Goal: Information Seeking & Learning: Understand process/instructions

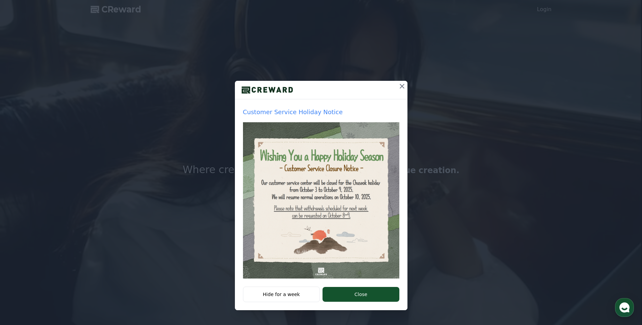
click at [402, 85] on icon at bounding box center [402, 86] width 8 height 8
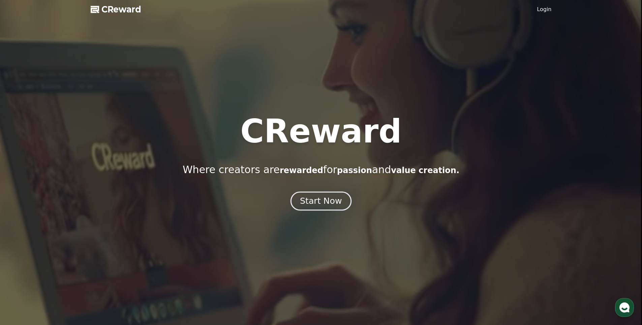
click at [337, 194] on button "Start Now" at bounding box center [320, 200] width 61 height 19
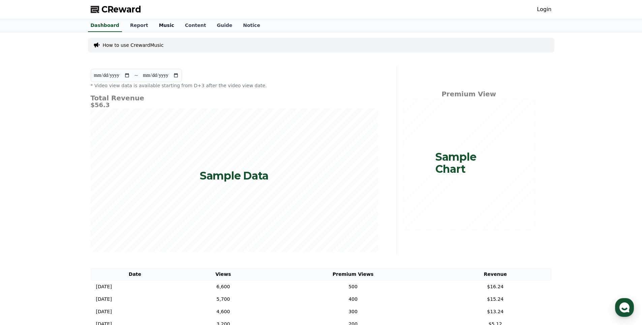
click at [155, 23] on link "Music" at bounding box center [166, 25] width 26 height 13
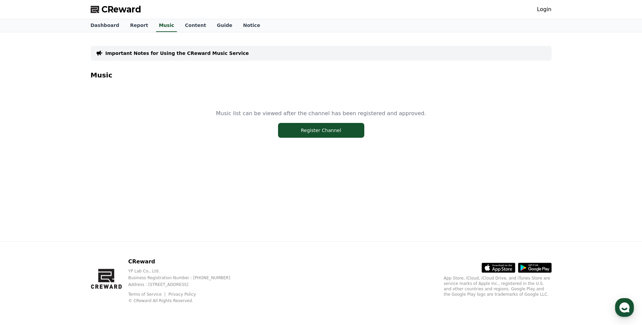
click at [142, 41] on div "Important Notes for Using the CReward Music Service Music Music list can be vie…" at bounding box center [321, 102] width 461 height 128
click at [130, 23] on link "Report" at bounding box center [139, 25] width 29 height 13
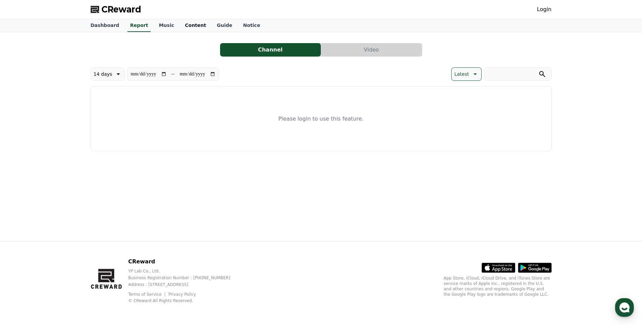
click at [180, 26] on link "Content" at bounding box center [196, 25] width 32 height 13
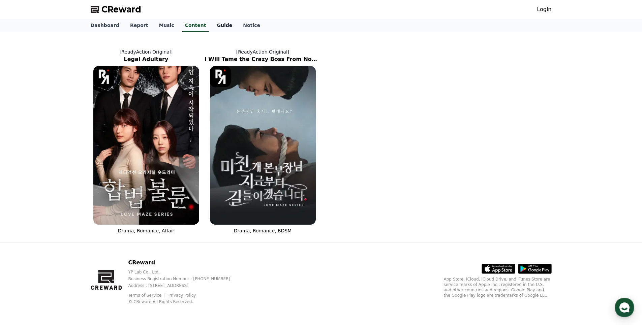
click at [220, 28] on link "Guide" at bounding box center [224, 25] width 26 height 13
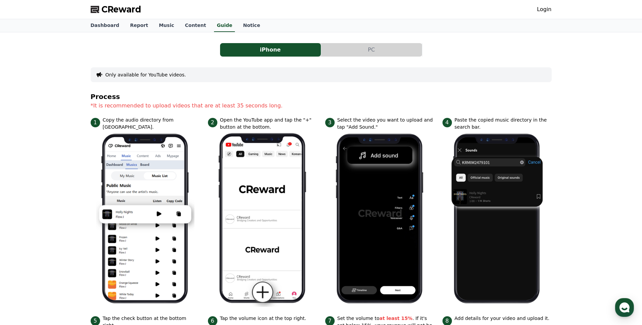
click at [354, 54] on button "PC" at bounding box center [371, 49] width 101 height 13
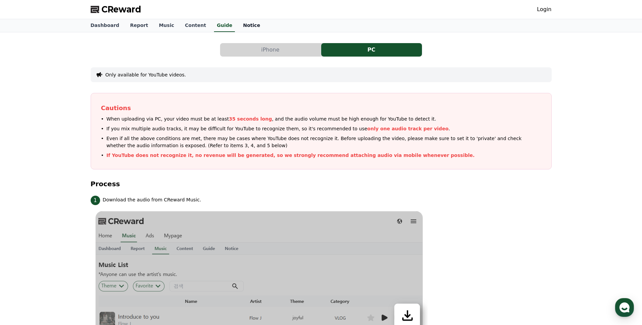
click at [237, 25] on link "Notice" at bounding box center [251, 25] width 28 height 13
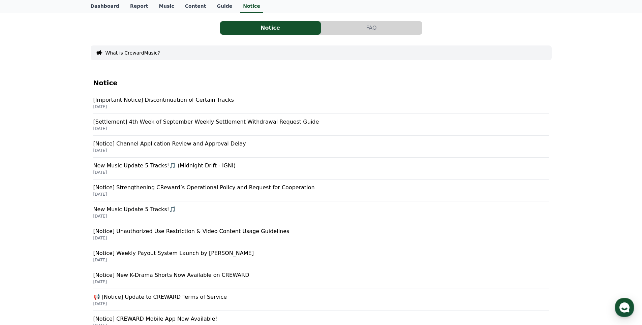
scroll to position [34, 0]
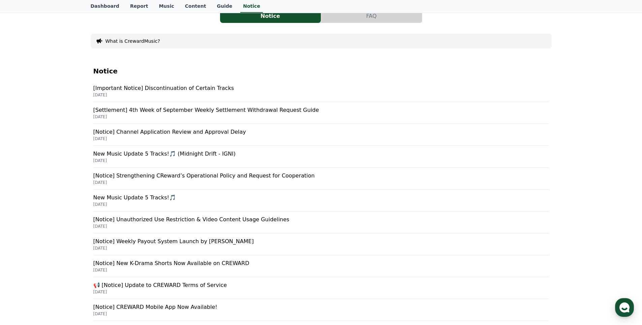
click at [214, 241] on p "[Notice] Weekly Payout System Launch by [PERSON_NAME]" at bounding box center [320, 241] width 455 height 8
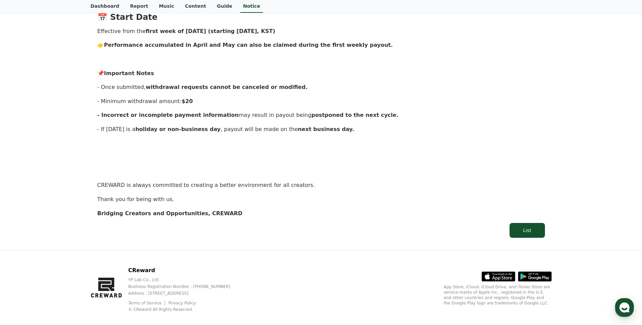
scroll to position [582, 0]
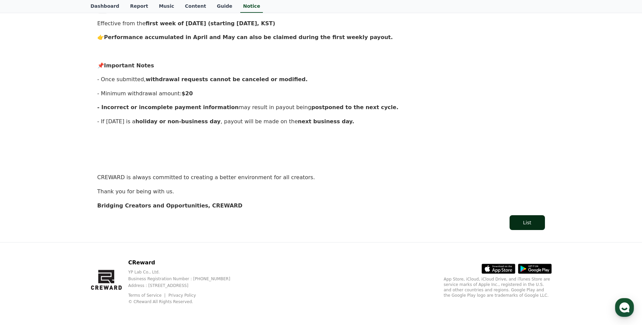
click at [514, 221] on button "List" at bounding box center [526, 222] width 35 height 15
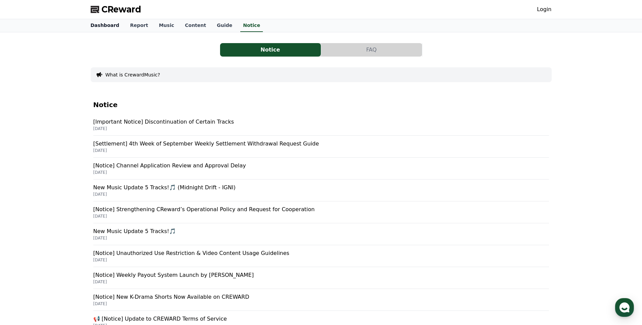
click at [113, 24] on link "Dashboard" at bounding box center [104, 25] width 39 height 13
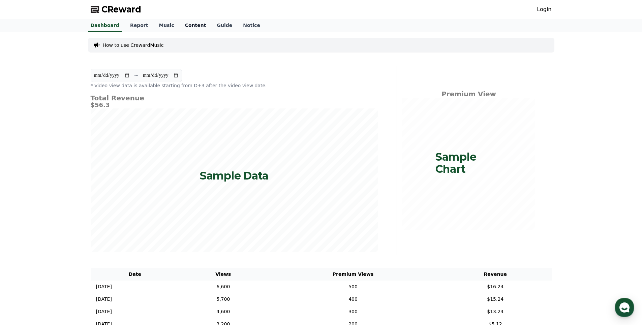
click at [180, 26] on link "Content" at bounding box center [196, 25] width 32 height 13
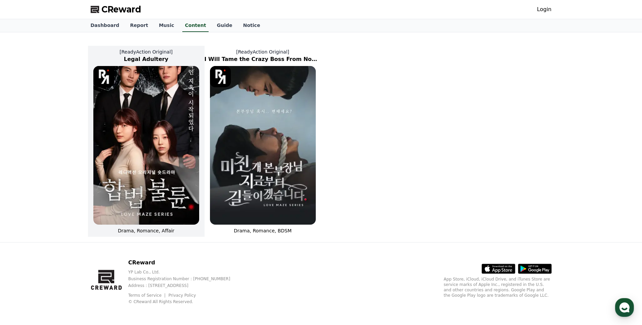
scroll to position [1, 0]
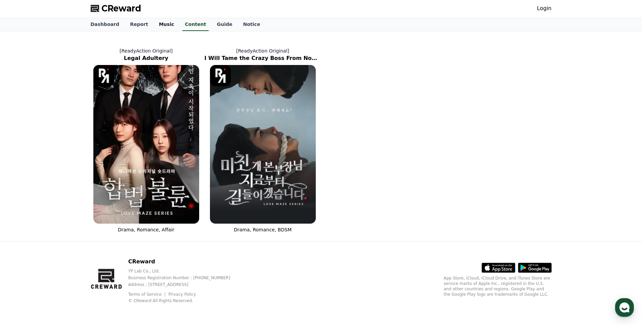
click at [161, 25] on link "Music" at bounding box center [166, 24] width 26 height 13
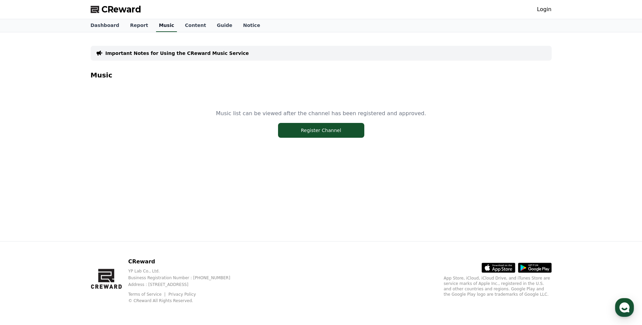
click at [156, 26] on link "Music" at bounding box center [166, 25] width 21 height 13
click at [135, 23] on link "Report" at bounding box center [139, 25] width 29 height 13
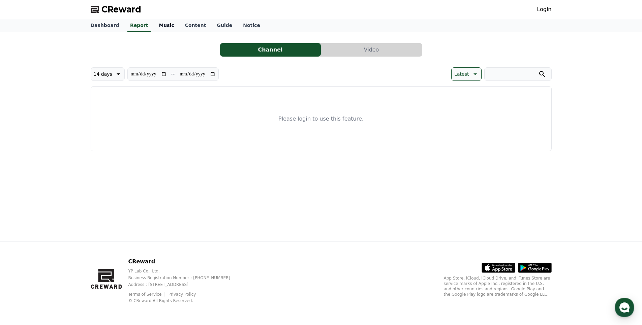
click at [156, 25] on link "Music" at bounding box center [166, 25] width 26 height 13
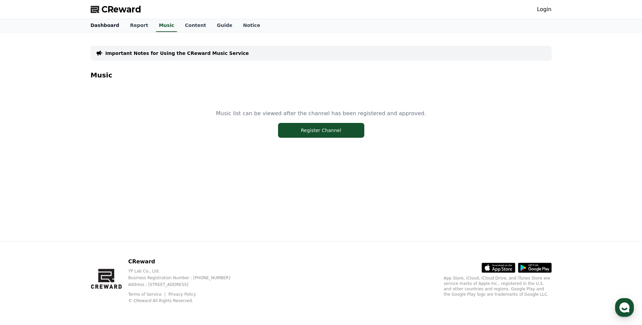
click at [112, 25] on link "Dashboard" at bounding box center [104, 25] width 39 height 13
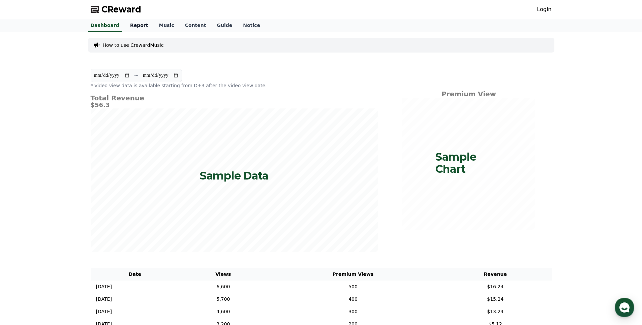
click at [136, 29] on link "Report" at bounding box center [139, 25] width 29 height 13
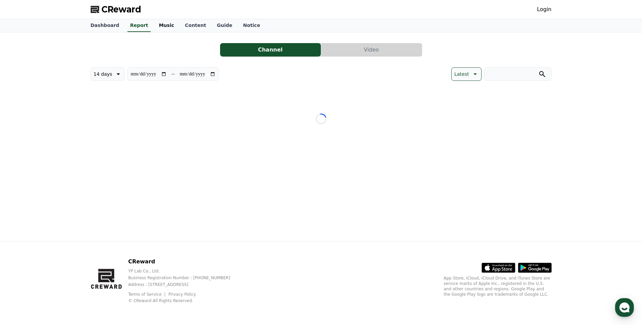
click at [157, 27] on link "Music" at bounding box center [166, 25] width 26 height 13
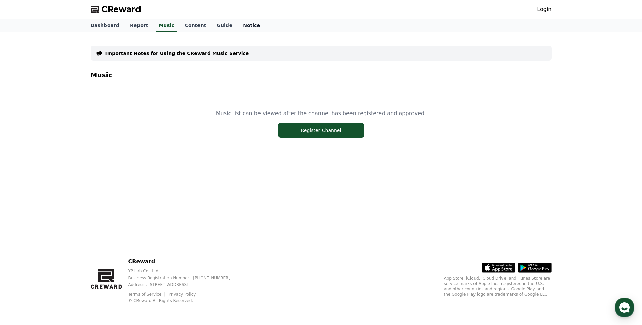
click at [237, 24] on link "Notice" at bounding box center [251, 25] width 28 height 13
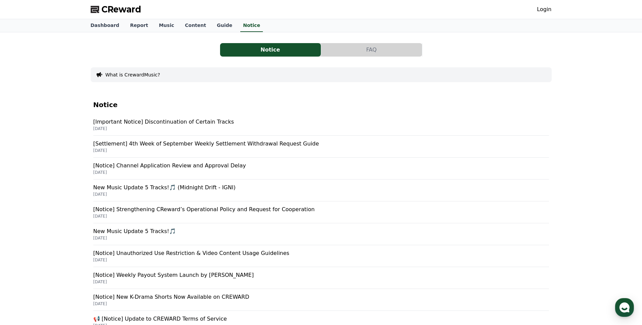
click at [363, 55] on button "FAQ" at bounding box center [371, 49] width 101 height 13
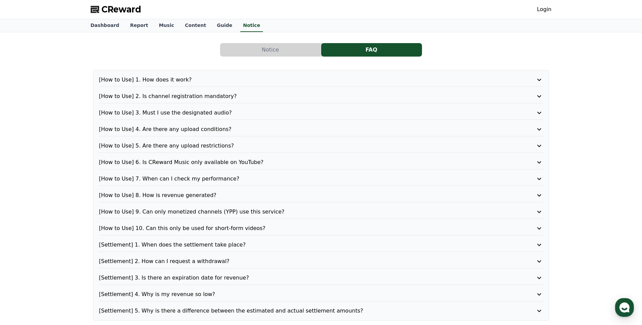
scroll to position [34, 0]
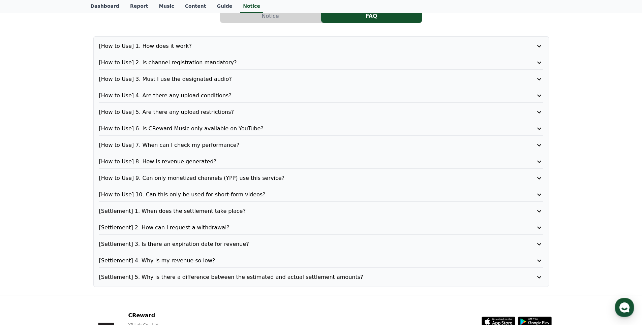
click at [187, 263] on p "[Settlement] 4. Why is my revenue so low?" at bounding box center [303, 261] width 409 height 8
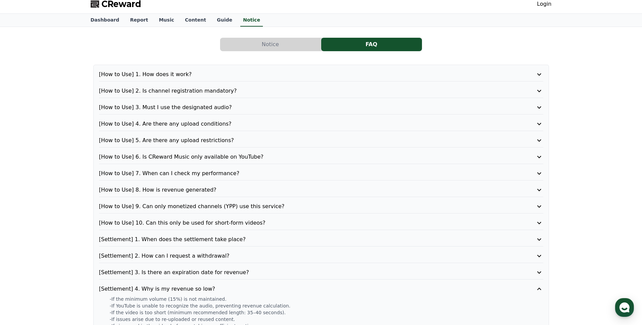
scroll to position [0, 0]
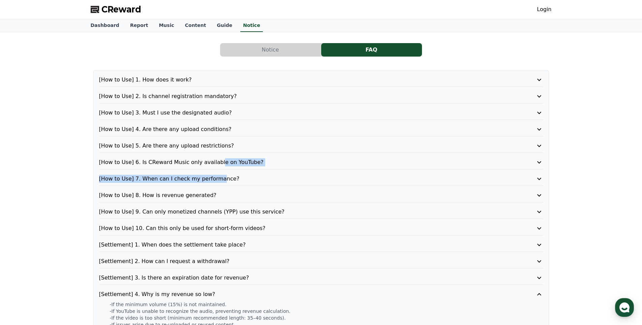
click at [210, 169] on div "[How to Use] 1. How does it work? [How to Use] 2. Is channel registration manda…" at bounding box center [320, 217] width 455 height 294
drag, startPoint x: 210, startPoint y: 169, endPoint x: 202, endPoint y: 164, distance: 9.4
click at [202, 164] on p "[How to Use] 6. Is CReward Music only available on YouTube?" at bounding box center [303, 162] width 409 height 8
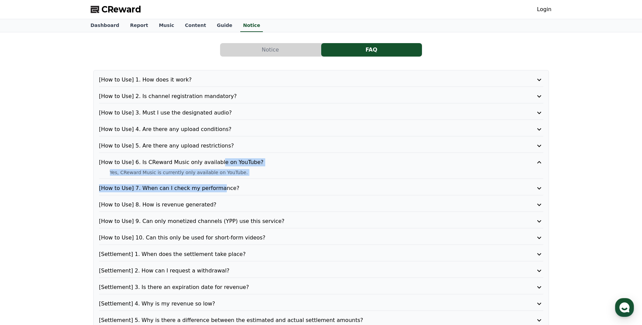
click at [200, 143] on p "[How to Use] 5. Are there any upload restrictions?" at bounding box center [303, 146] width 409 height 8
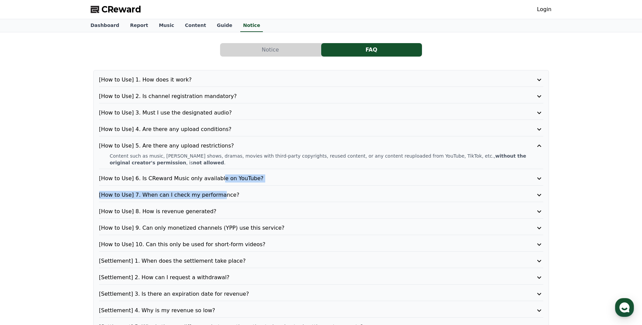
click at [199, 131] on p "[How to Use] 4. Are there any upload conditions?" at bounding box center [303, 129] width 409 height 8
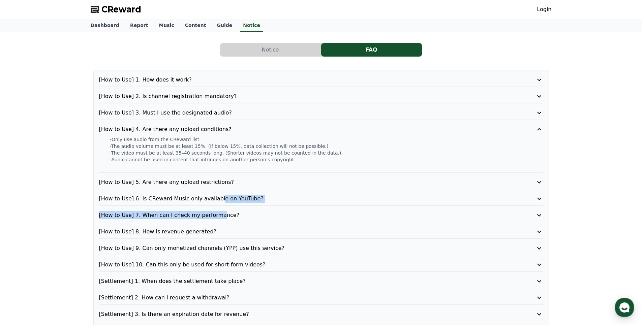
click at [206, 113] on p "[How to Use] 3. Must I use the designated audio?" at bounding box center [303, 113] width 409 height 8
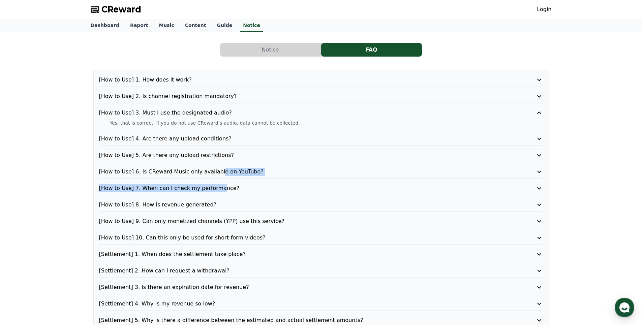
click at [213, 99] on p "[How to Use] 2. Is channel registration mandatory?" at bounding box center [303, 96] width 409 height 8
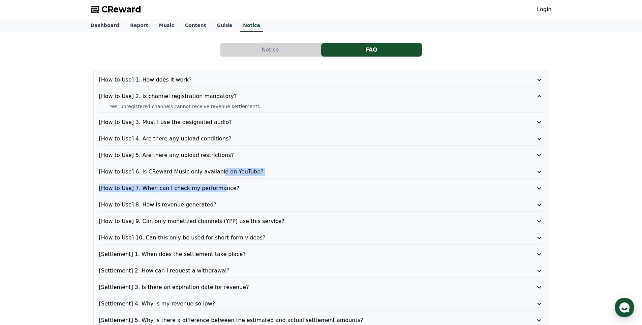
click at [220, 86] on div "[How to Use] 1. How does it work?" at bounding box center [321, 81] width 444 height 11
click at [199, 83] on p "[How to Use] 1. How does it work?" at bounding box center [303, 80] width 409 height 8
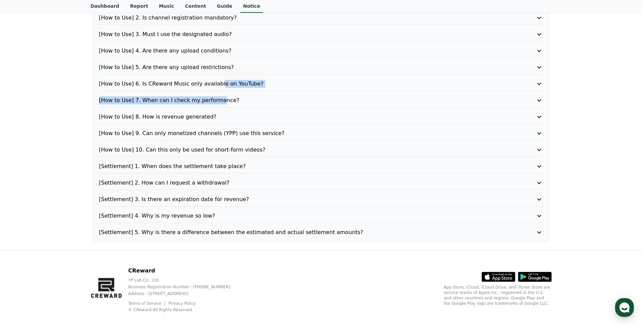
scroll to position [110, 0]
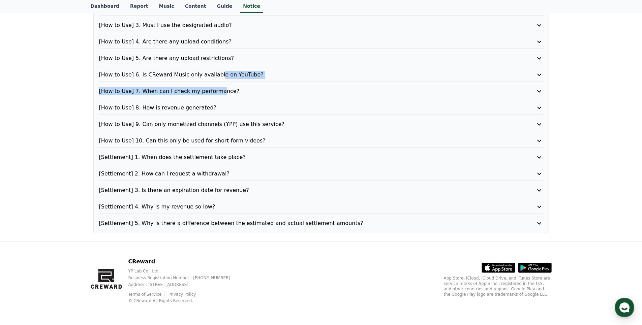
click at [226, 227] on p "[Settlement] 5. Why is there a difference between the estimated and actual sett…" at bounding box center [303, 223] width 409 height 8
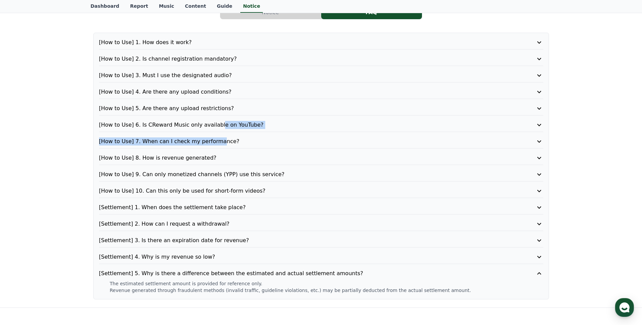
scroll to position [0, 0]
